Goal: Information Seeking & Learning: Learn about a topic

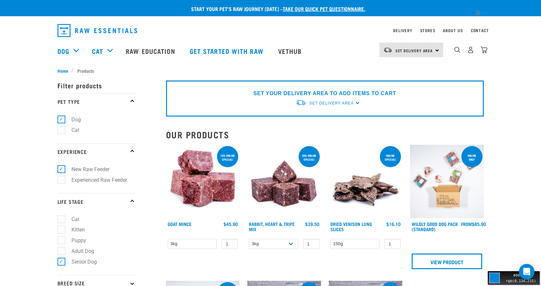
click at [65, 32] on img "dropdown navigation" at bounding box center [97, 30] width 80 height 13
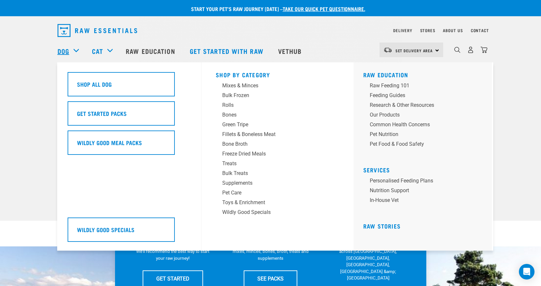
click at [58, 49] on link "Dog" at bounding box center [63, 51] width 12 height 10
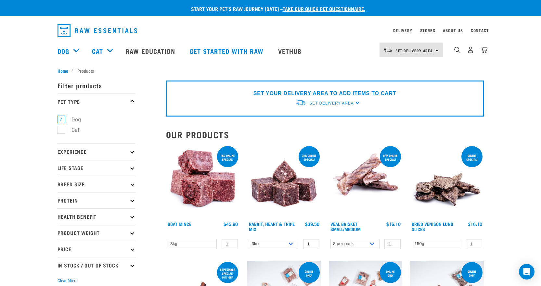
click at [62, 130] on label "Cat" at bounding box center [71, 130] width 21 height 8
click at [62, 130] on input "Cat" at bounding box center [59, 129] width 4 height 4
checkbox input "true"
click at [61, 119] on label "Dog" at bounding box center [72, 120] width 22 height 8
click at [60, 119] on input "Dog" at bounding box center [59, 118] width 4 height 4
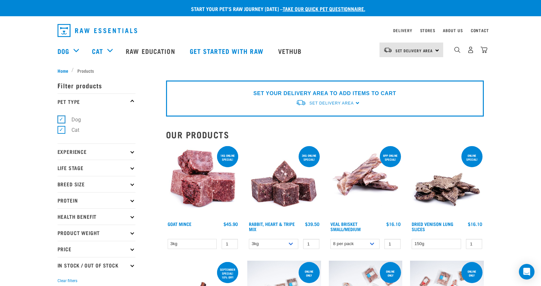
checkbox input "false"
click at [61, 129] on label "Cat" at bounding box center [71, 130] width 21 height 8
click at [61, 129] on input "Cat" at bounding box center [59, 129] width 4 height 4
checkbox input "false"
